Goal: Information Seeking & Learning: Learn about a topic

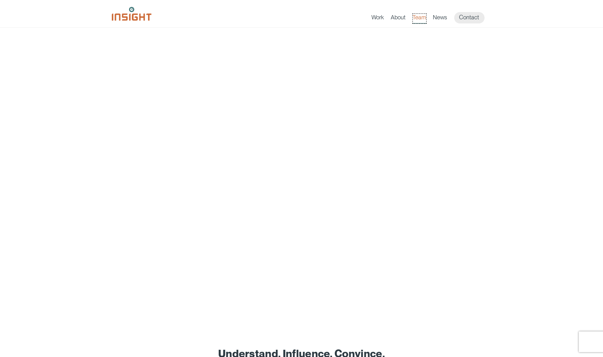
click at [416, 18] on link "Team" at bounding box center [419, 19] width 13 height 10
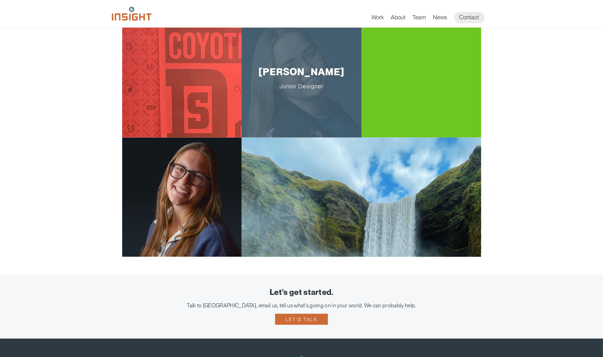
scroll to position [1243, 0]
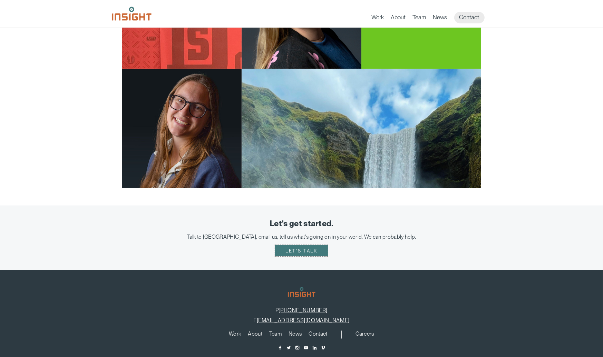
click at [292, 251] on link "Let's talk" at bounding box center [301, 251] width 52 height 11
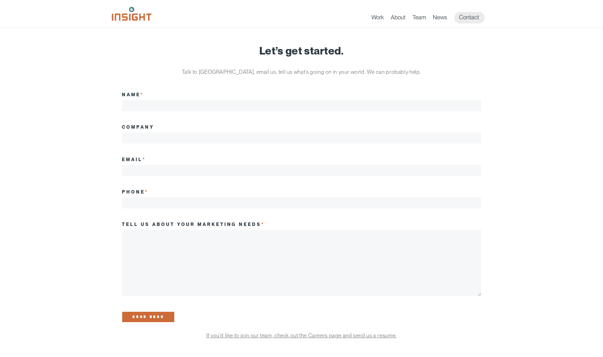
click at [150, 57] on article "Let’s get started. Talk to us, email us, tell us what’s going on in your world.…" at bounding box center [302, 265] width 380 height 475
click at [464, 16] on link "Contact" at bounding box center [470, 17] width 30 height 11
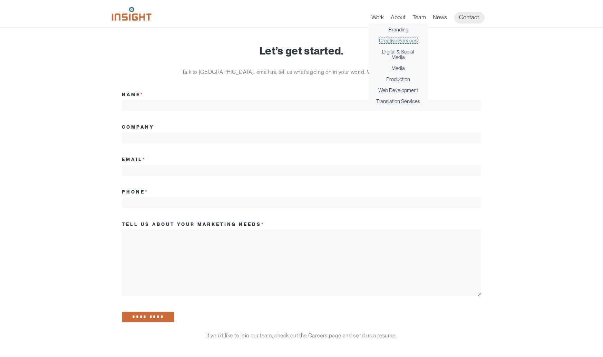
click at [392, 40] on link "Creative Services" at bounding box center [399, 41] width 38 height 6
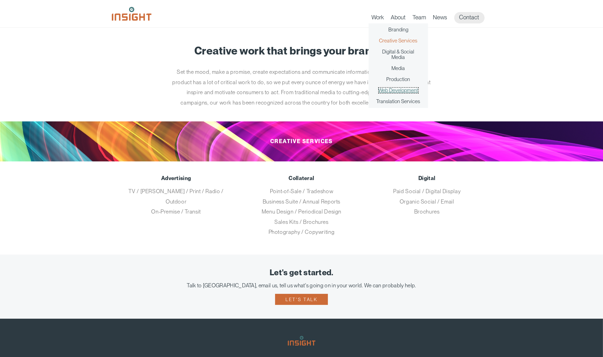
click at [394, 90] on link "Web Development" at bounding box center [399, 91] width 40 height 6
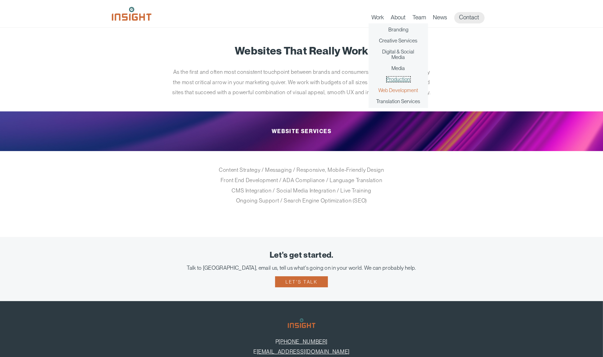
click at [396, 79] on link "Production" at bounding box center [399, 80] width 24 height 6
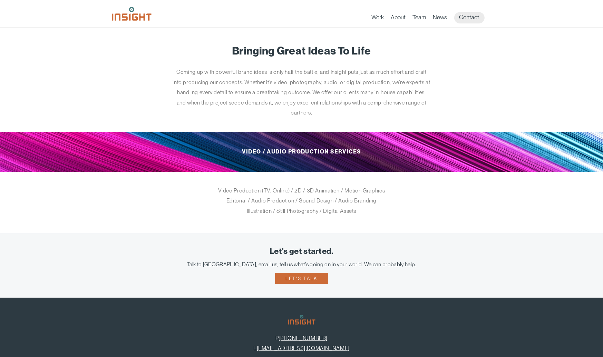
click at [98, 73] on main "Bringing Great Ideas To Life Coming up with powerful brand ideas is only half t…" at bounding box center [301, 235] width 603 height 414
